Goal: Transaction & Acquisition: Book appointment/travel/reservation

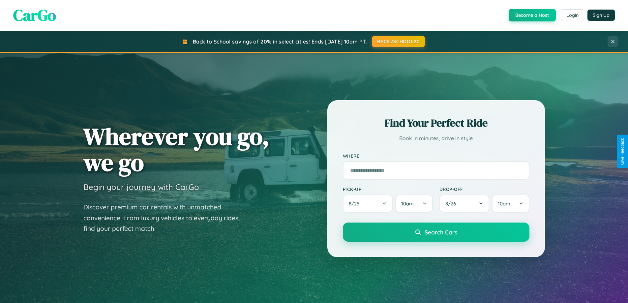
scroll to position [284, 0]
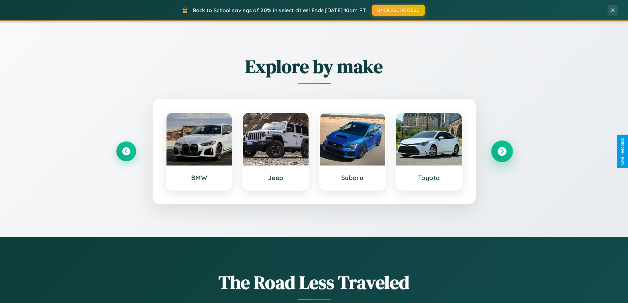
click at [502, 151] on icon at bounding box center [501, 151] width 9 height 9
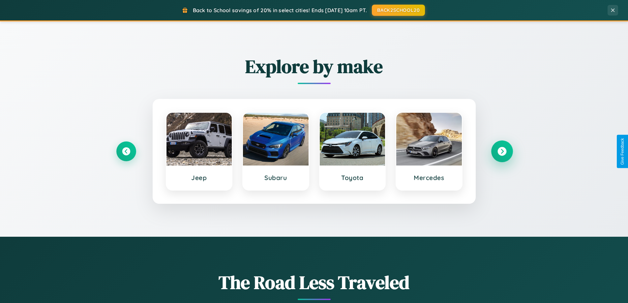
click at [502, 151] on icon at bounding box center [501, 151] width 9 height 9
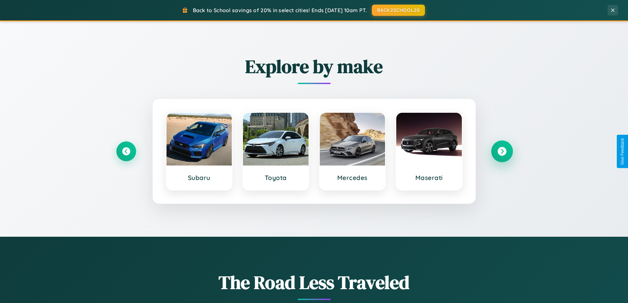
click at [502, 151] on icon at bounding box center [501, 151] width 9 height 9
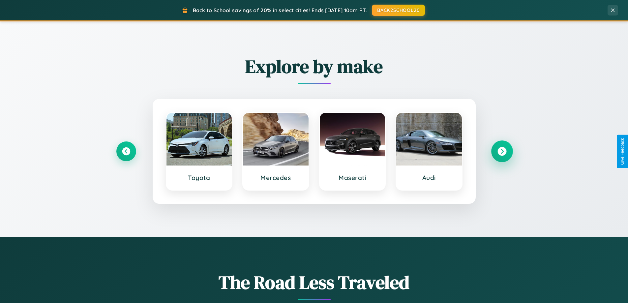
click at [502, 151] on icon at bounding box center [501, 151] width 9 height 9
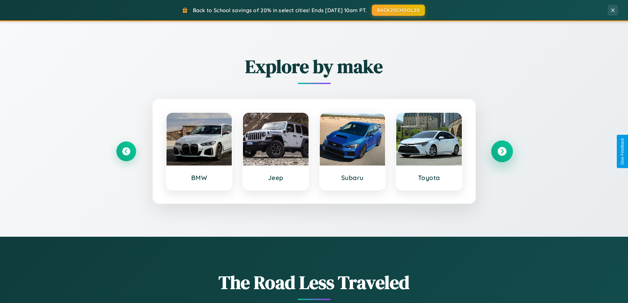
click at [502, 151] on icon at bounding box center [501, 151] width 9 height 9
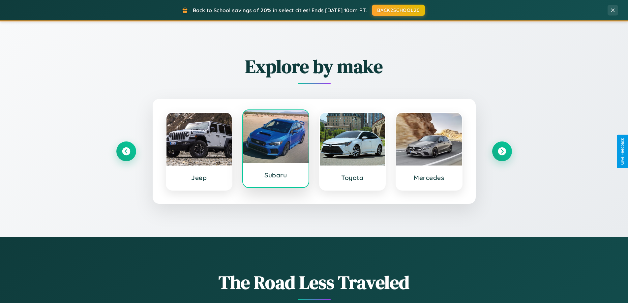
click at [276, 151] on div at bounding box center [276, 136] width 66 height 53
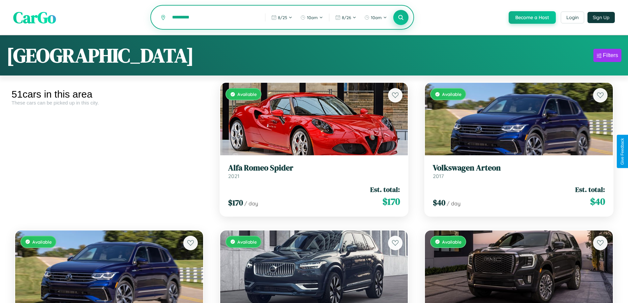
type input "*********"
click at [401, 18] on icon at bounding box center [401, 17] width 6 height 6
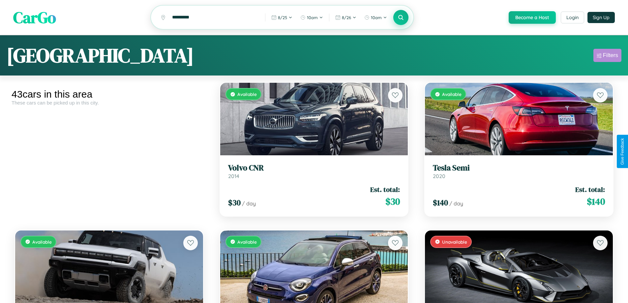
click at [607, 56] on div "Filters" at bounding box center [610, 55] width 15 height 7
